Goal: Find contact information: Find contact information

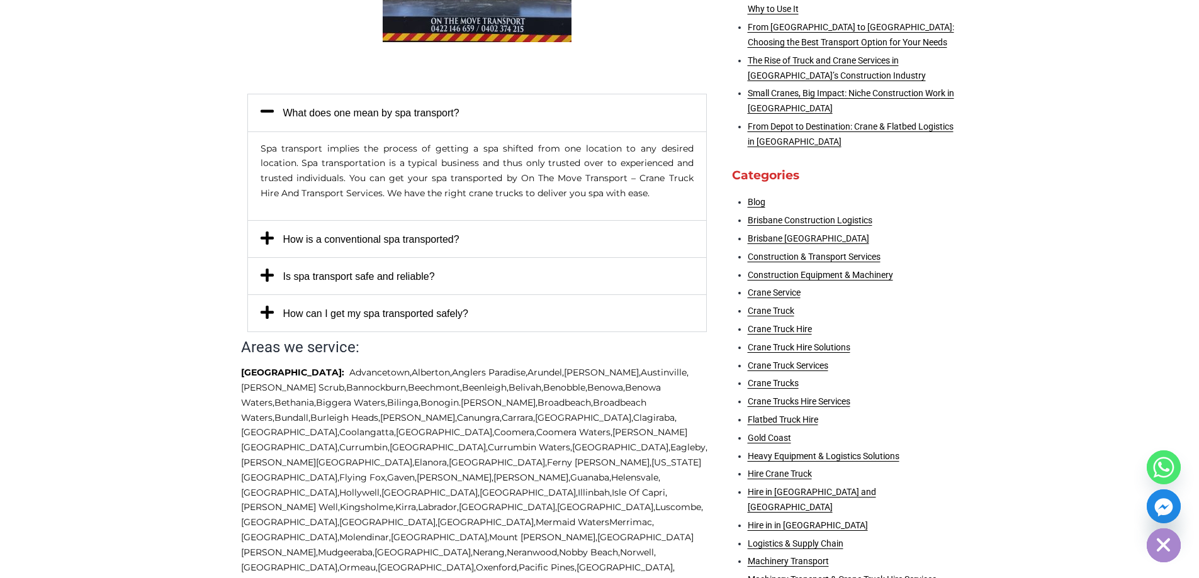
scroll to position [503, 0]
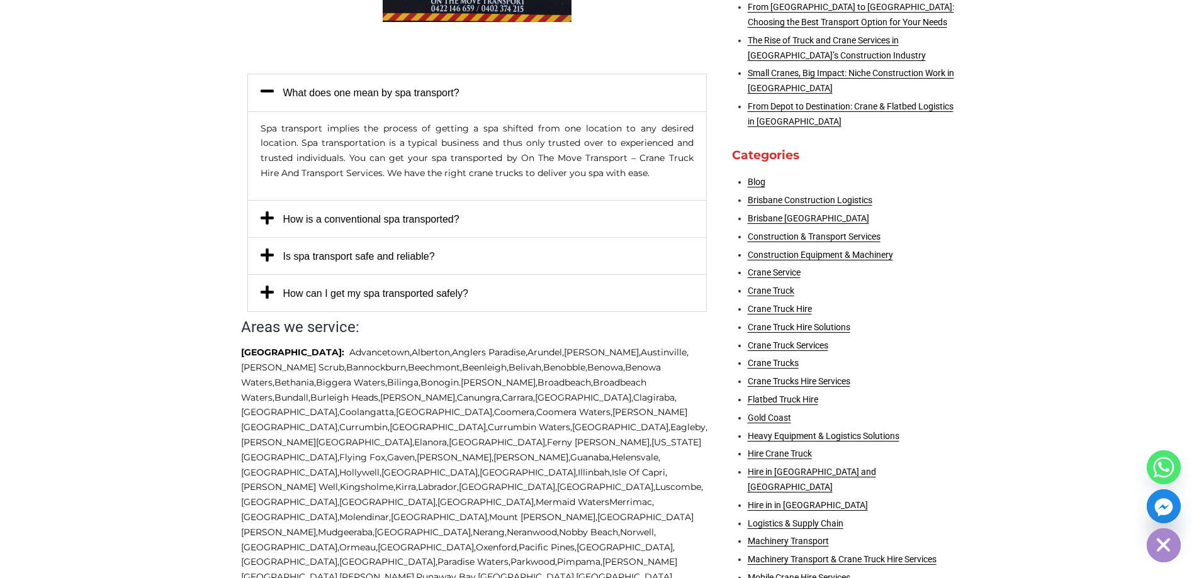
click at [267, 220] on icon at bounding box center [267, 217] width 13 height 15
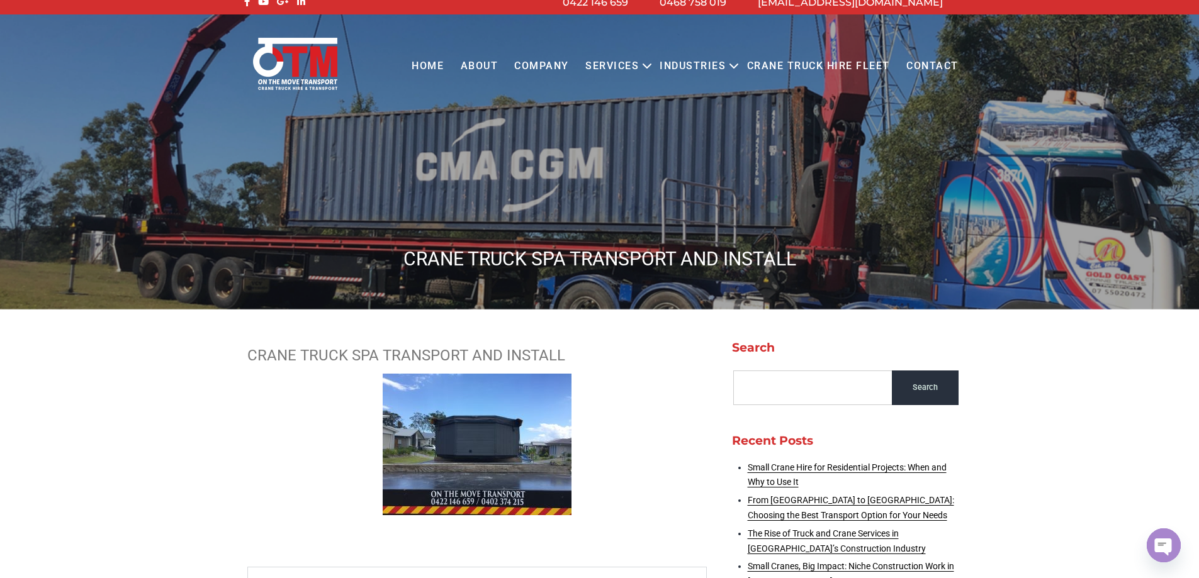
scroll to position [0, 0]
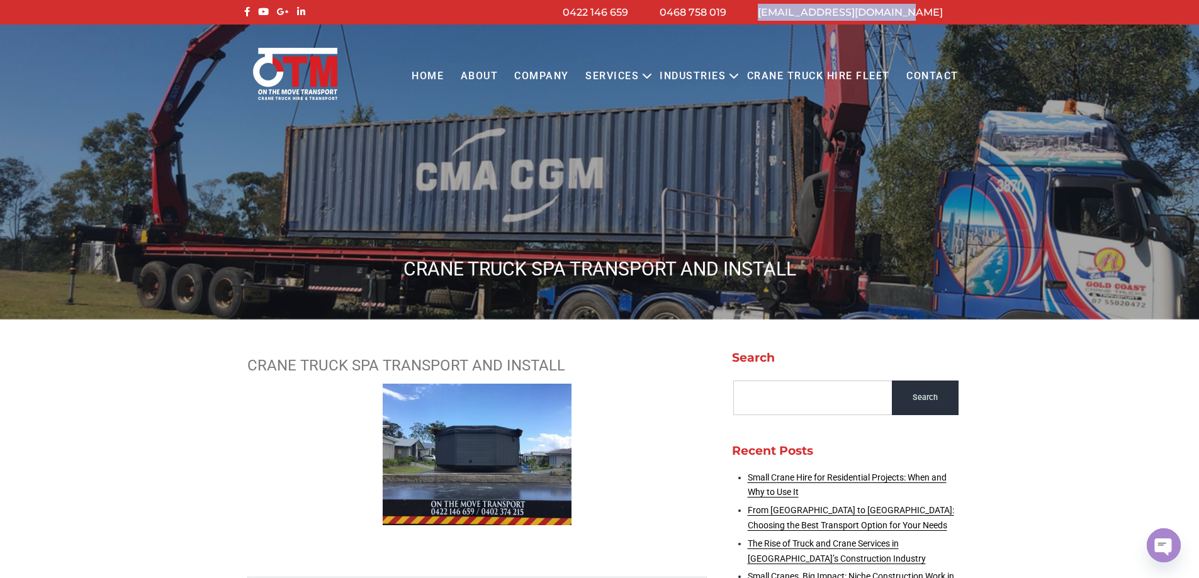
drag, startPoint x: 964, startPoint y: 11, endPoint x: 942, endPoint y: 6, distance: 23.2
click at [942, 6] on div "[EMAIL_ADDRESS][DOMAIN_NAME] 0468 758 019 0422 146 659" at bounding box center [600, 12] width 736 height 17
copy div "[EMAIL_ADDRESS][DOMAIN_NAME]"
click at [774, 72] on link "Crane Truck Hire Fleet" at bounding box center [817, 76] width 159 height 35
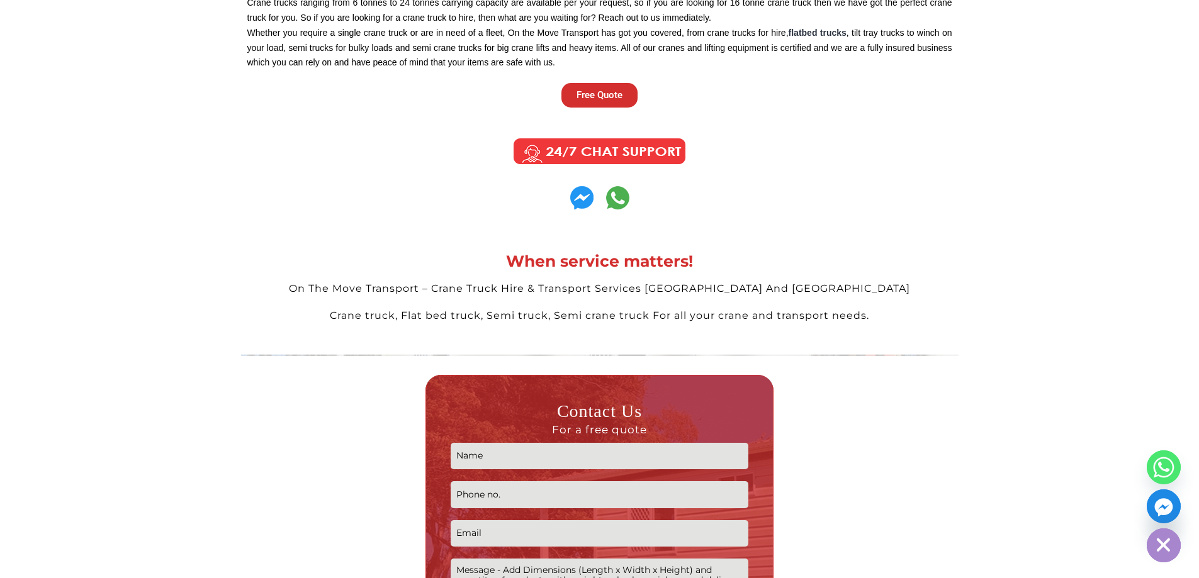
scroll to position [3210, 0]
